Goal: Transaction & Acquisition: Purchase product/service

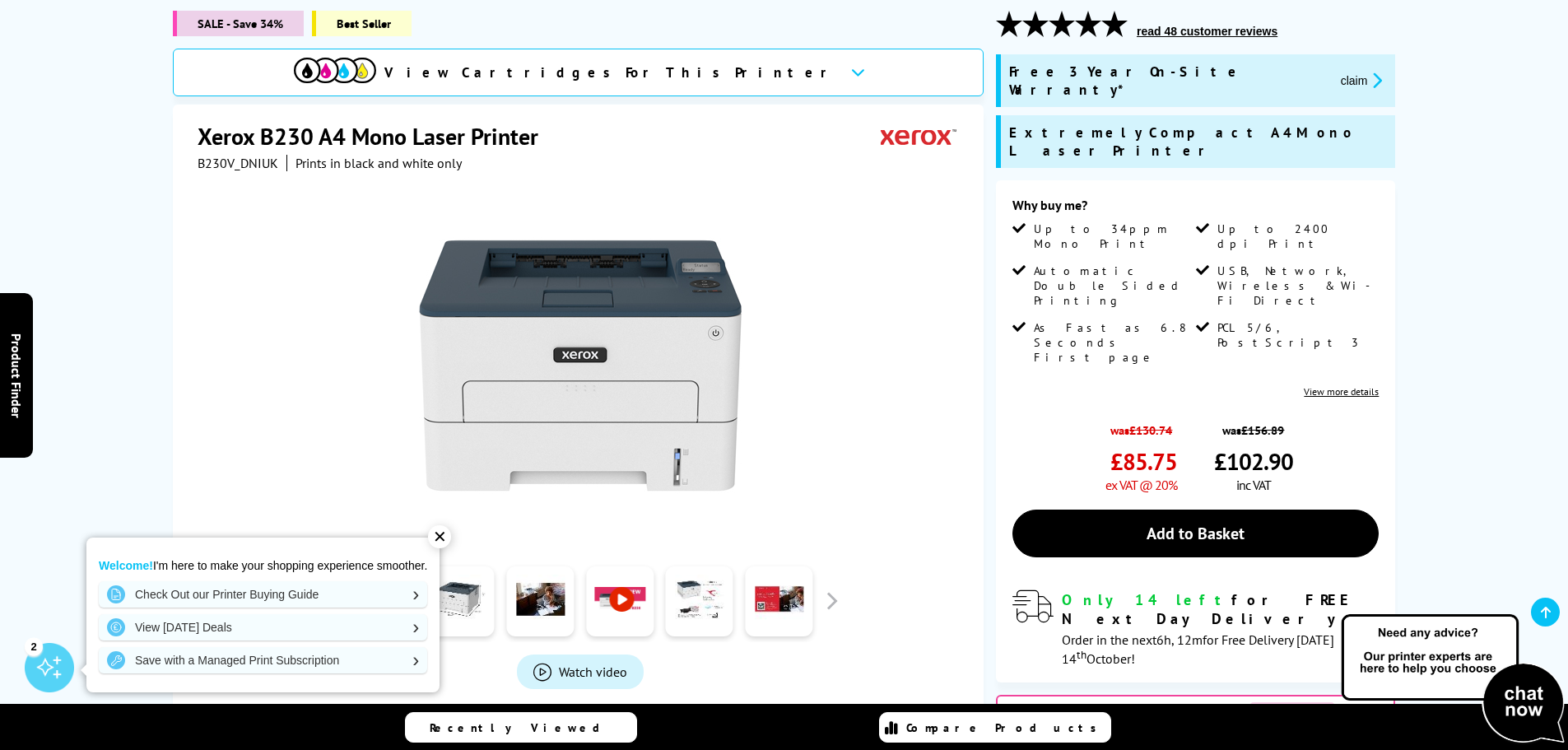
scroll to position [247, 0]
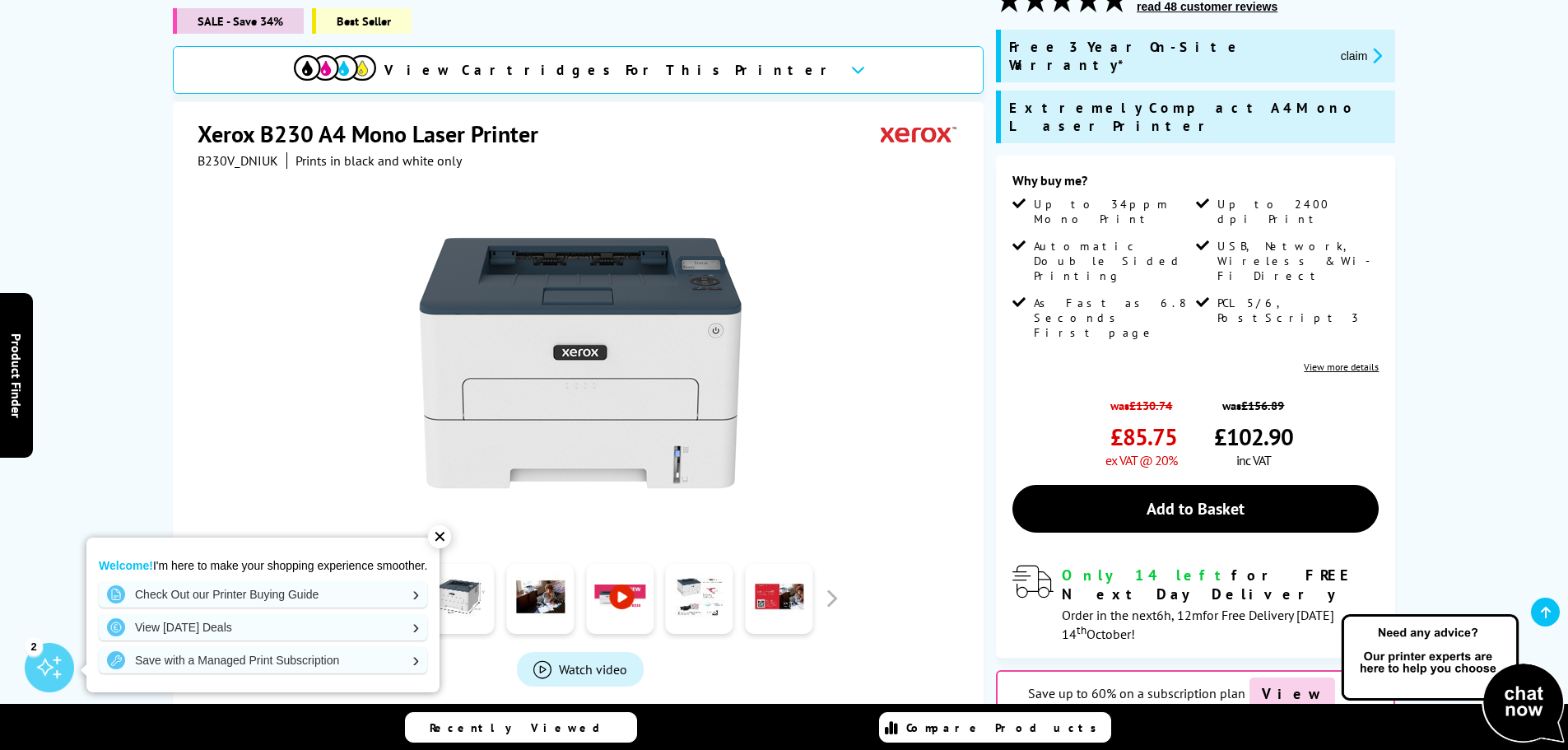
click at [443, 540] on div "✕" at bounding box center [439, 535] width 23 height 23
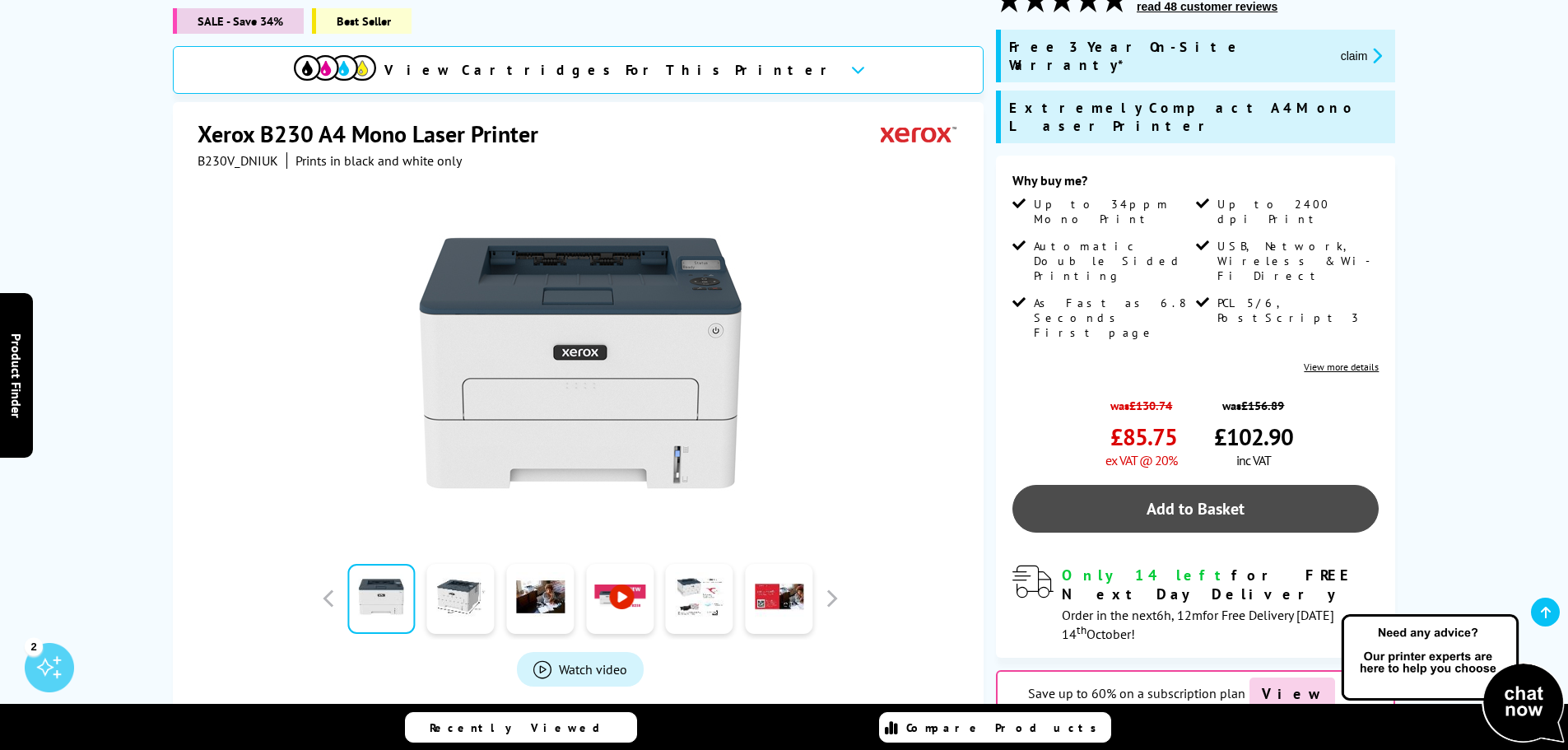
click at [1197, 485] on link "Add to Basket" at bounding box center [1196, 509] width 366 height 47
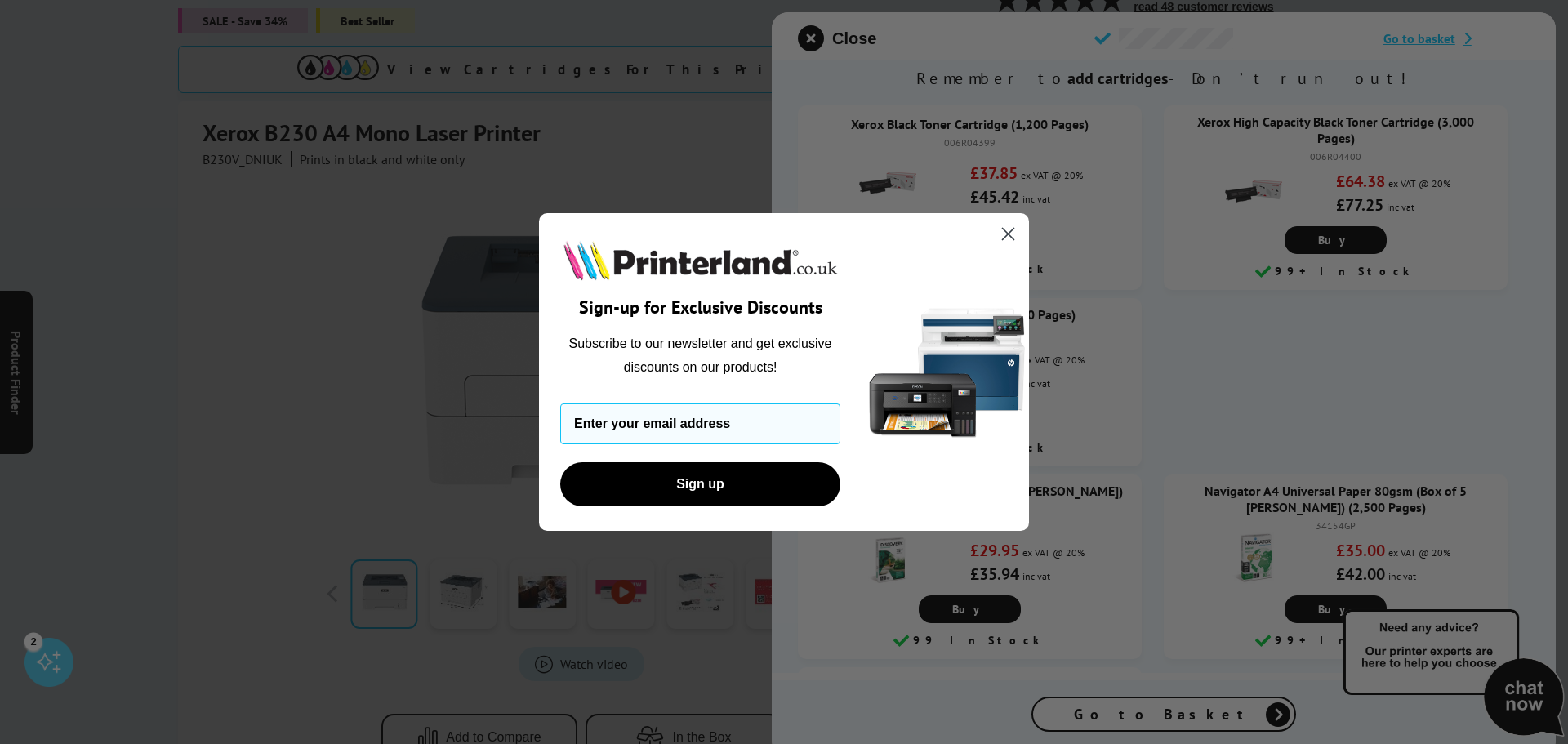
click at [1007, 235] on icon "Close dialog" at bounding box center [1009, 234] width 12 height 12
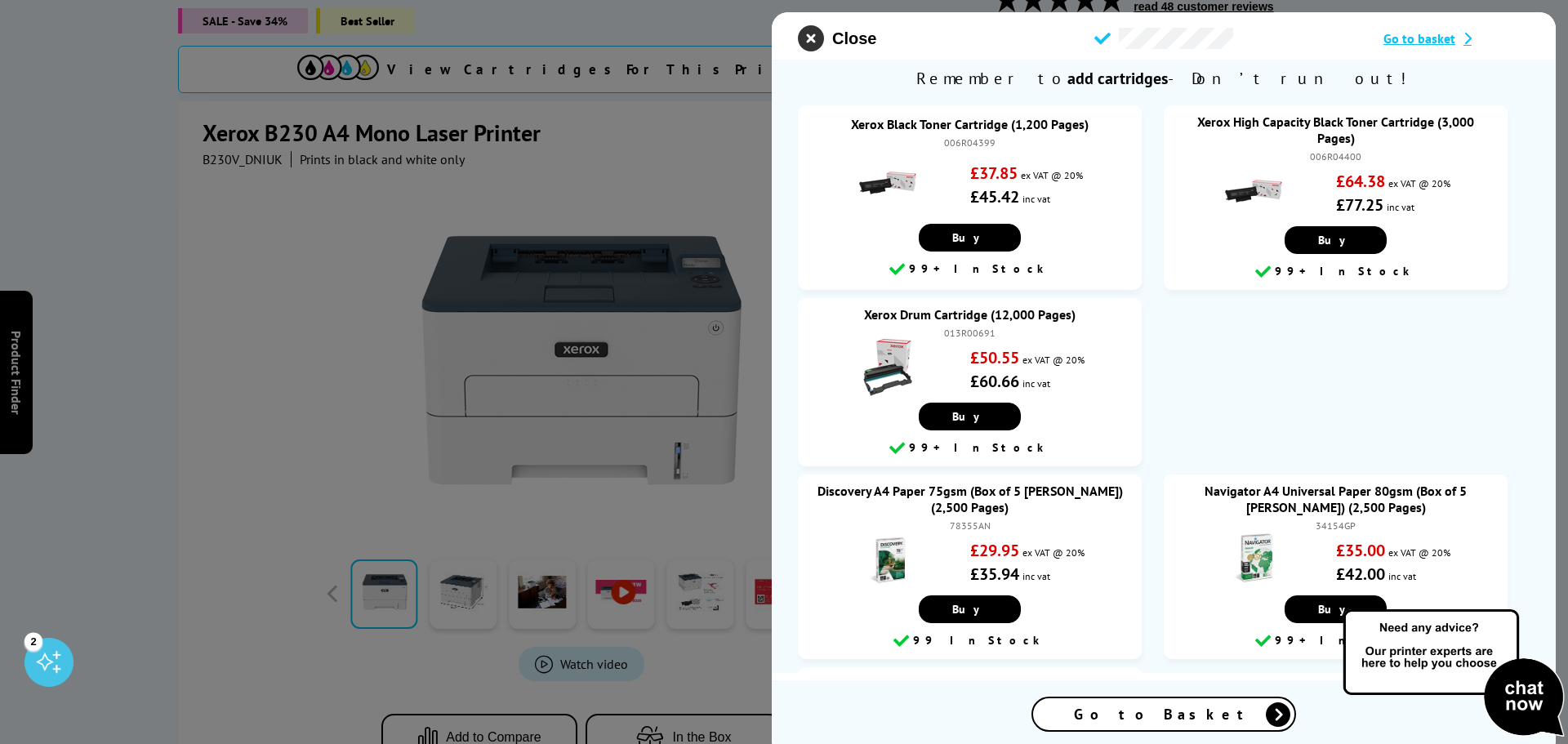
click at [802, 38] on icon "close modal" at bounding box center [810, 38] width 26 height 26
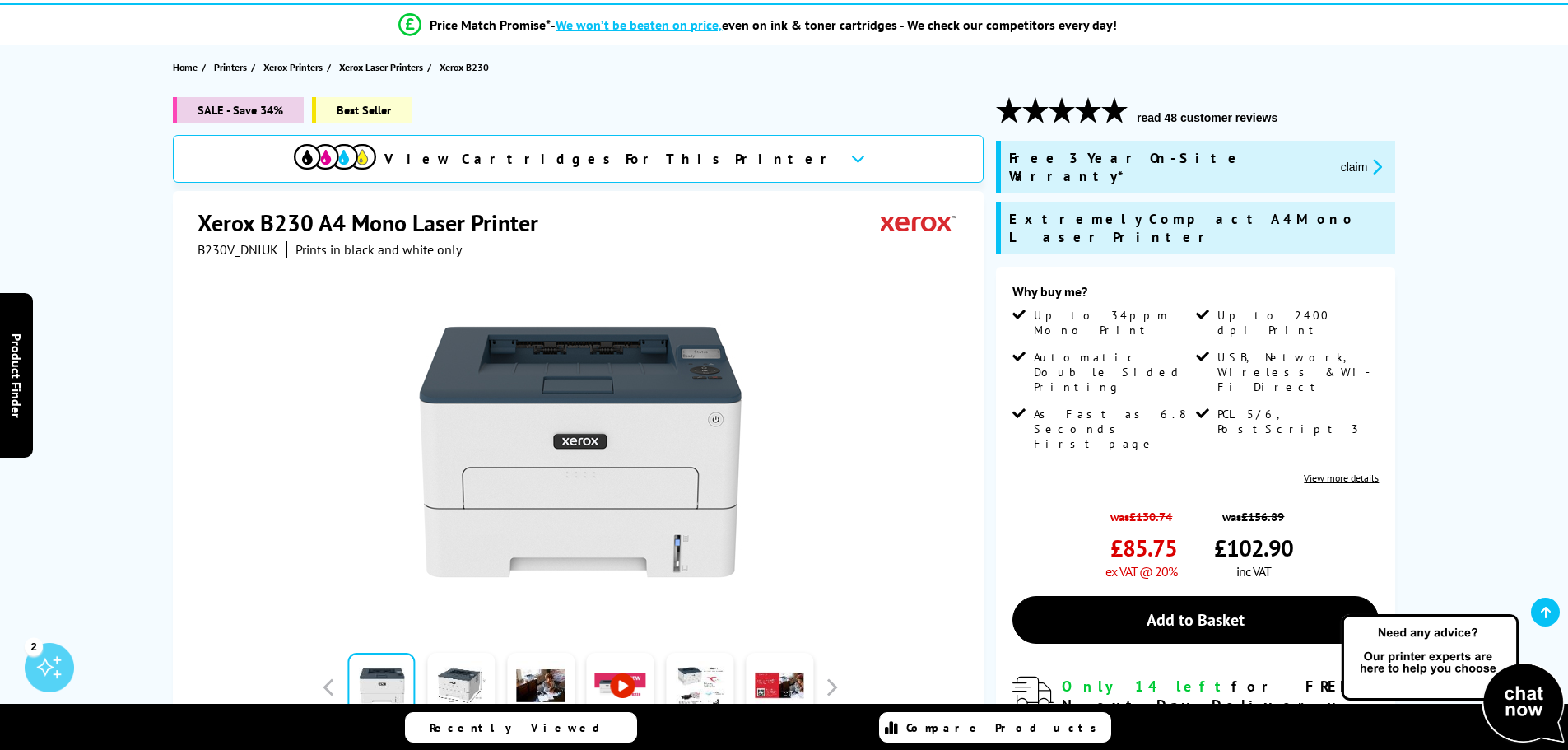
scroll to position [0, 0]
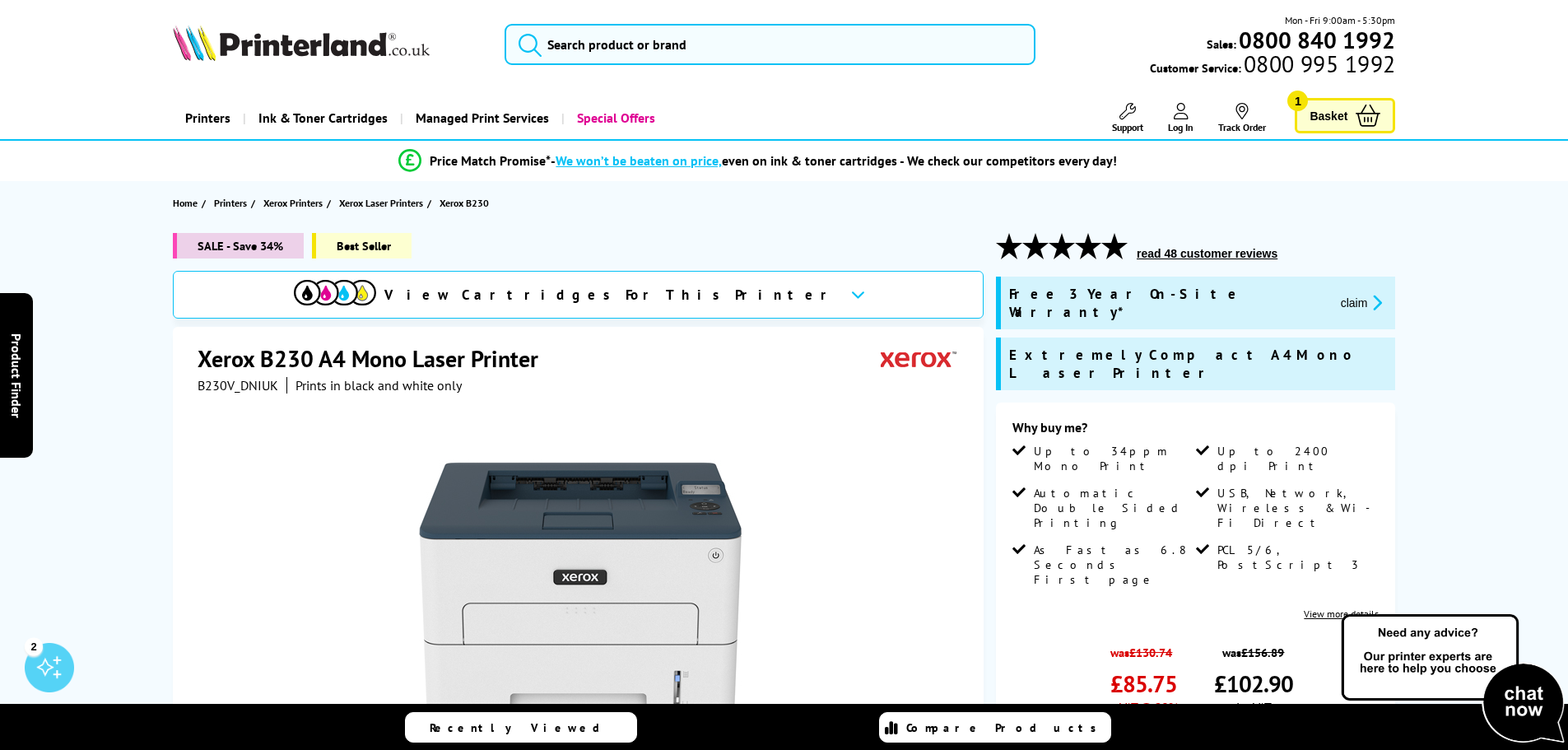
click at [1348, 122] on span "Basket" at bounding box center [1328, 115] width 37 height 23
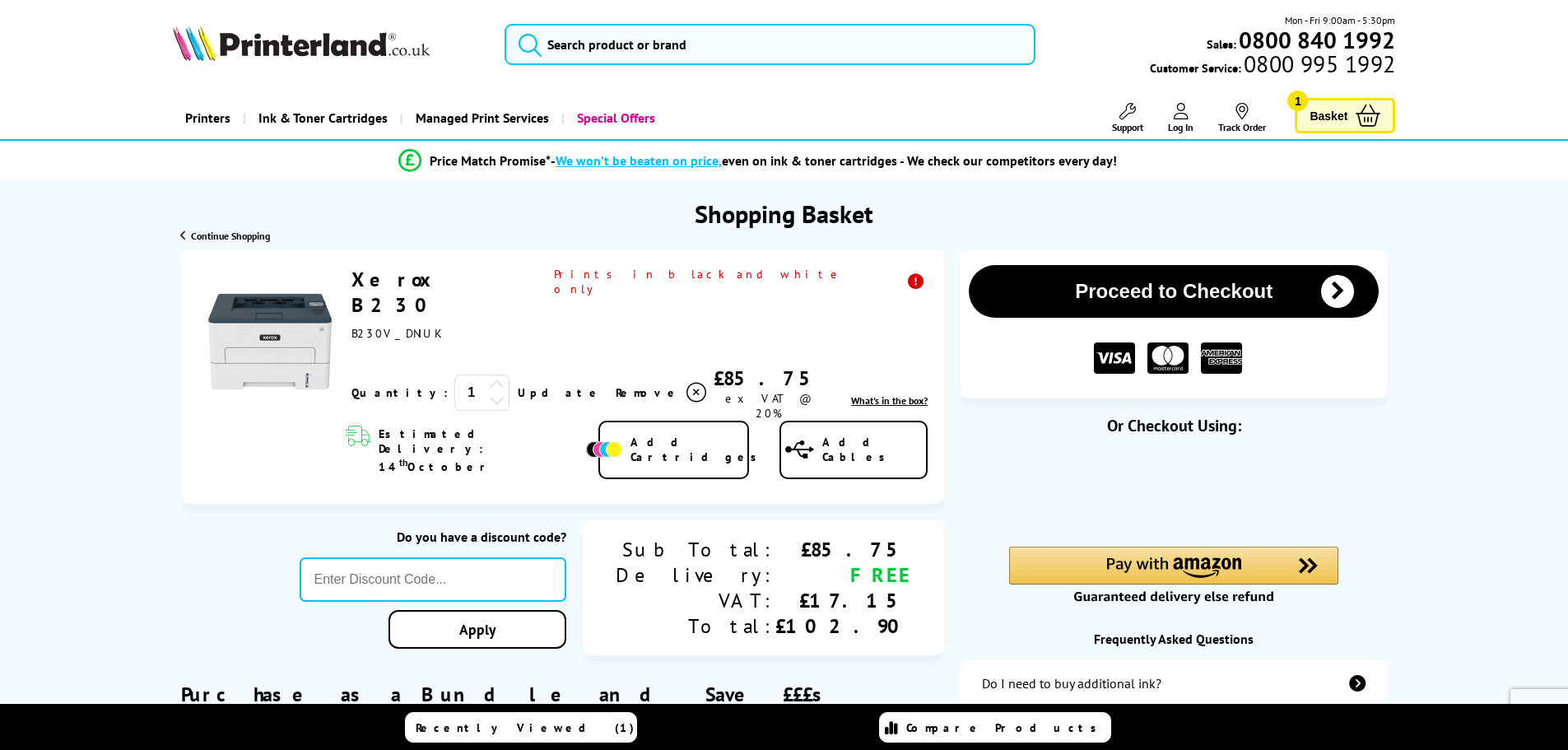
click at [490, 377] on icon at bounding box center [497, 384] width 15 height 15
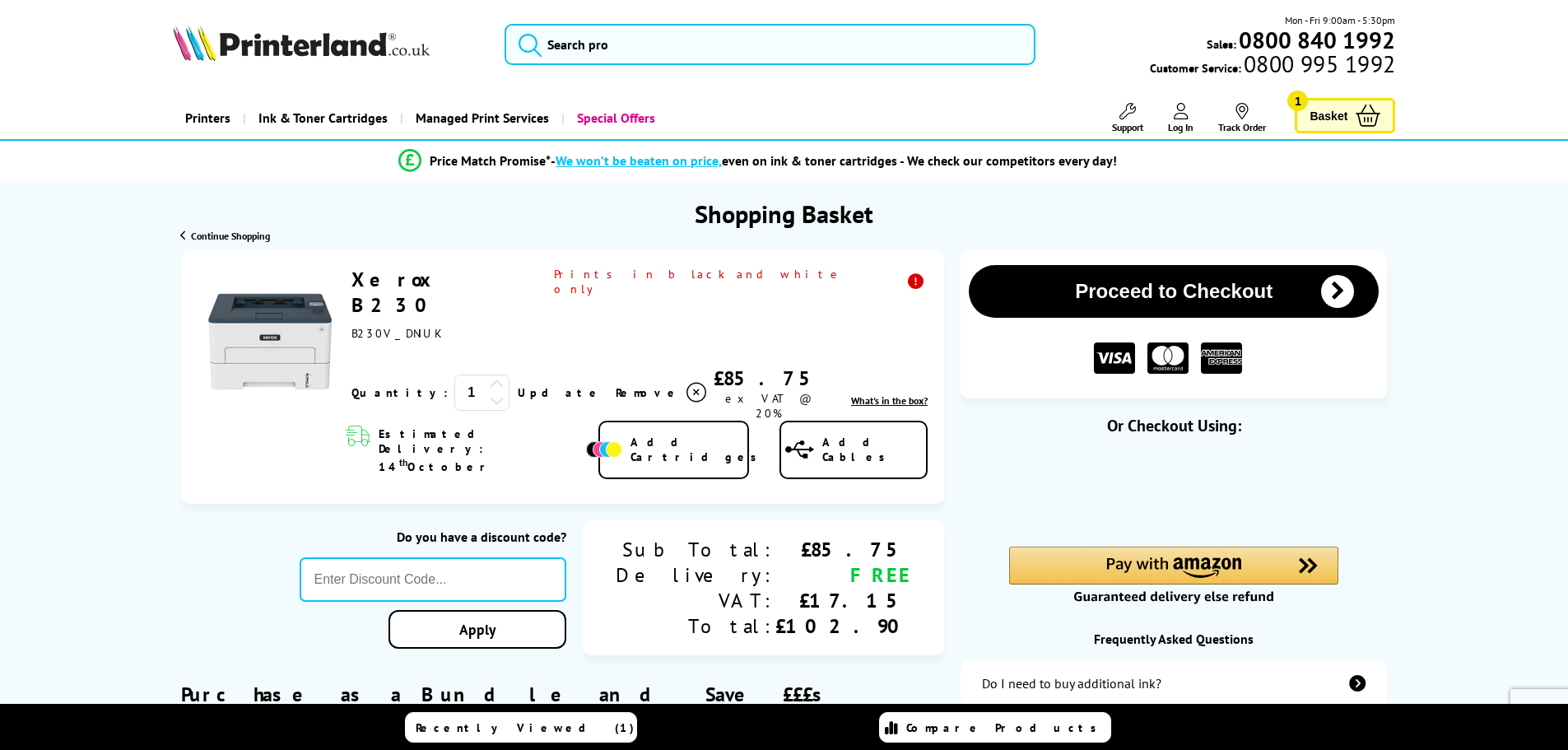
click at [490, 377] on icon at bounding box center [497, 384] width 15 height 15
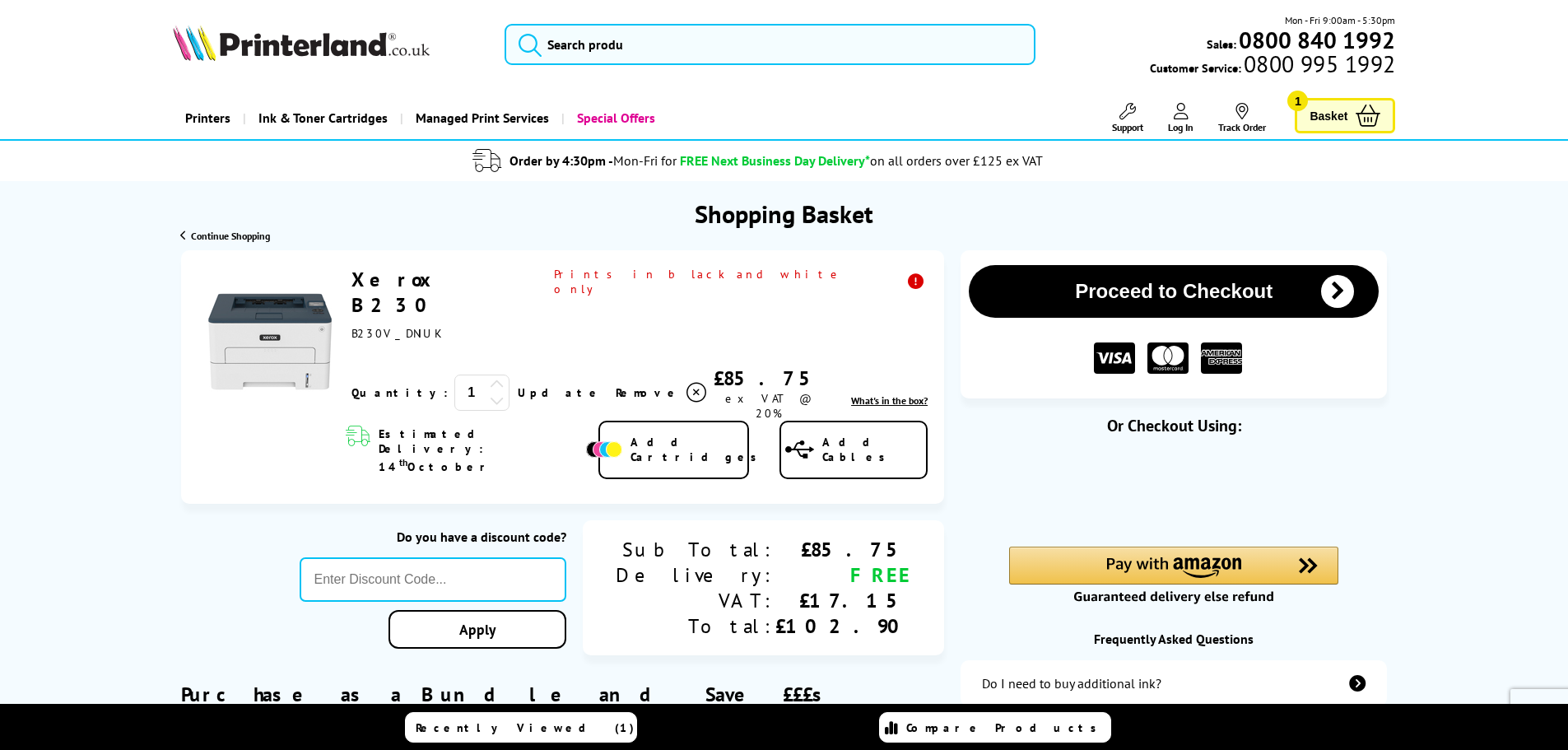
click at [270, 520] on div "Do you have a discount code? Apply Sub Total: Delivery: VAT: Total: £85.75 FREE…" at bounding box center [562, 588] width 763 height 137
click at [518, 385] on link "Update" at bounding box center [560, 392] width 85 height 15
drag, startPoint x: 468, startPoint y: 291, endPoint x: 356, endPoint y: 281, distance: 112.4
click at [356, 281] on div "Xerox B230 B230V_DNIUK" at bounding box center [639, 303] width 576 height 74
copy link "Xerox B230"
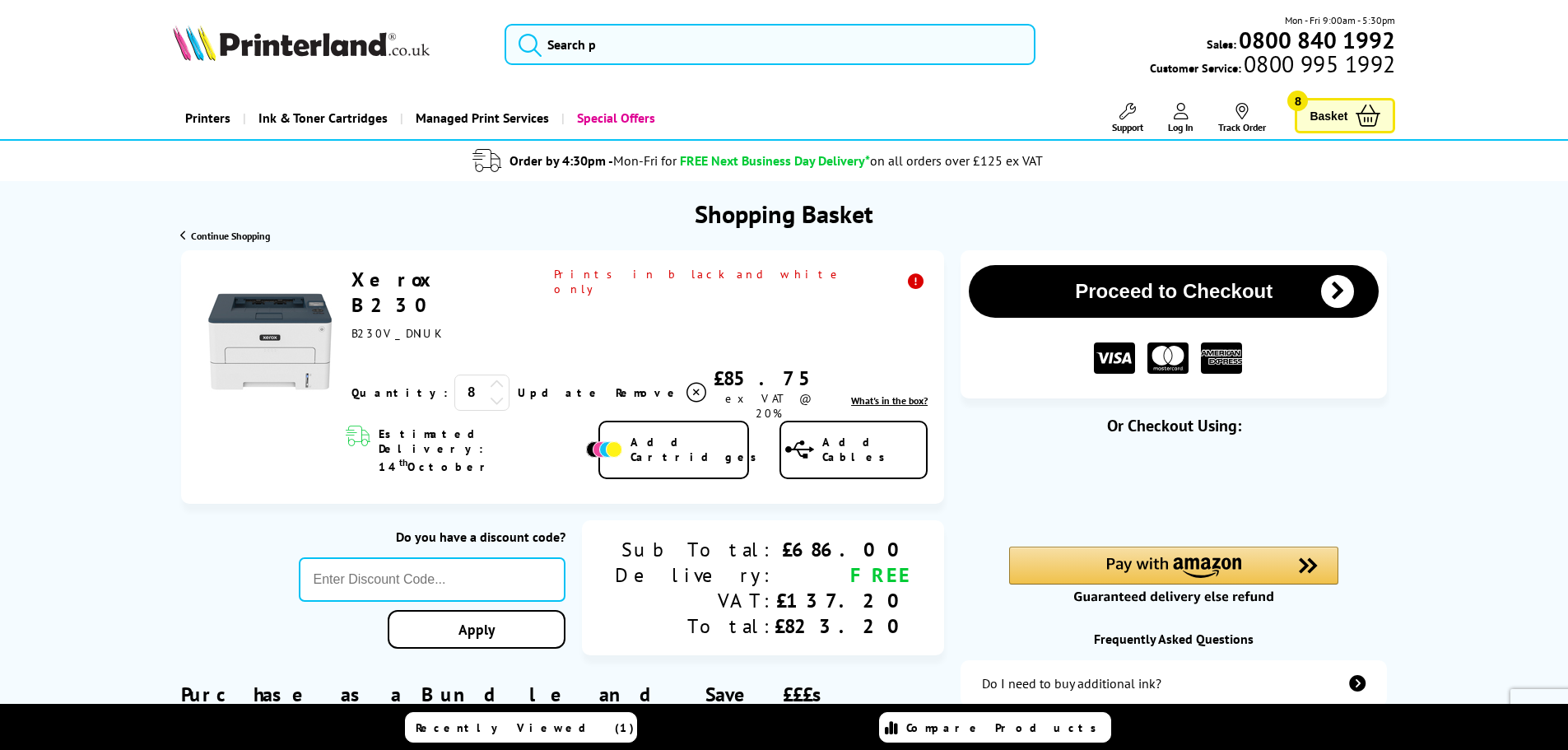
drag, startPoint x: 736, startPoint y: 355, endPoint x: 687, endPoint y: 356, distance: 49.0
click at [709, 365] on div "£85.75" at bounding box center [768, 378] width 119 height 26
copy div "85.75"
